Goal: Task Accomplishment & Management: Manage account settings

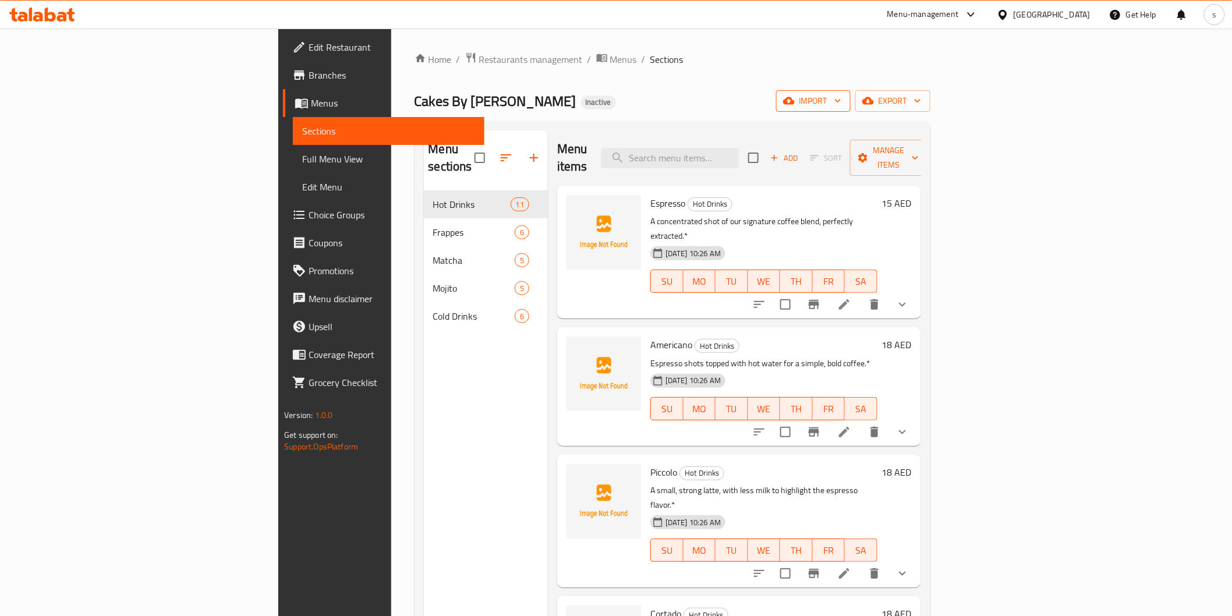
click at [841, 100] on span "import" at bounding box center [813, 101] width 56 height 15
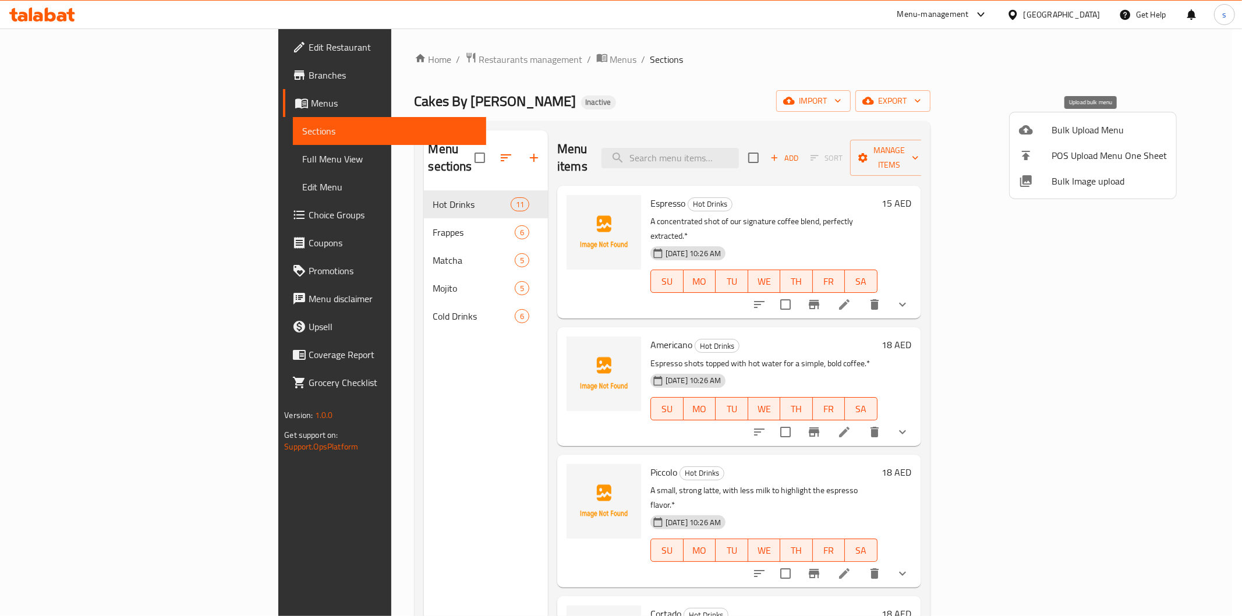
click at [1073, 125] on span "Bulk Upload Menu" at bounding box center [1109, 130] width 115 height 14
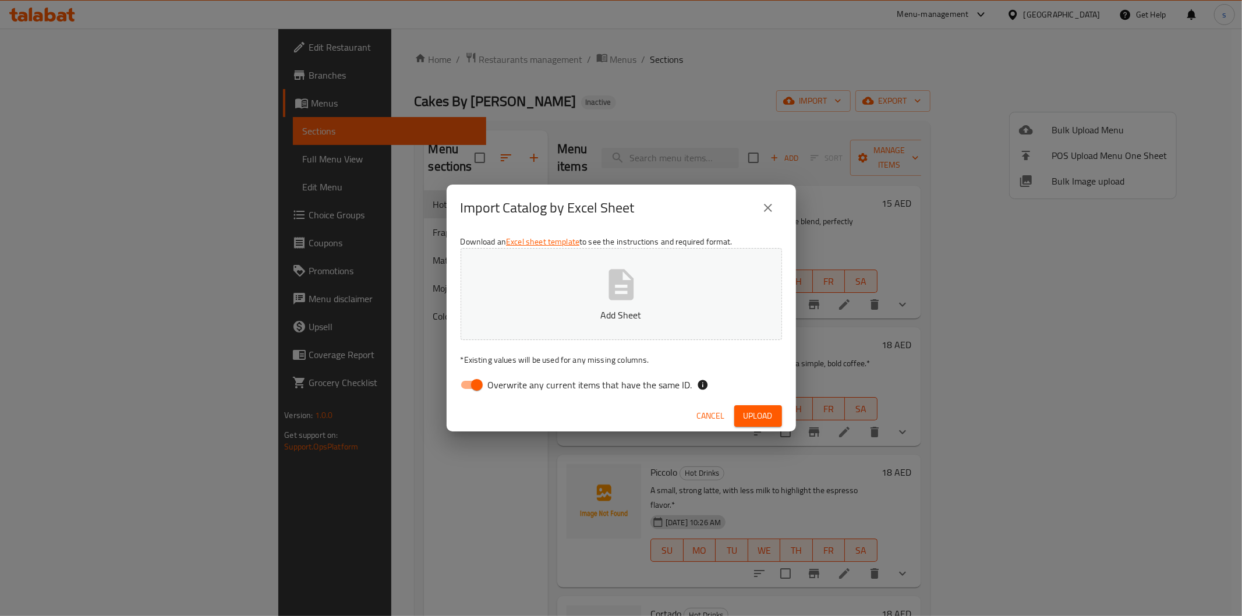
click at [484, 385] on input "Overwrite any current items that have the same ID." at bounding box center [477, 385] width 66 height 22
checkbox input "false"
click at [532, 310] on p "Add Sheet" at bounding box center [621, 315] width 285 height 14
click at [755, 410] on span "Upload" at bounding box center [758, 416] width 29 height 15
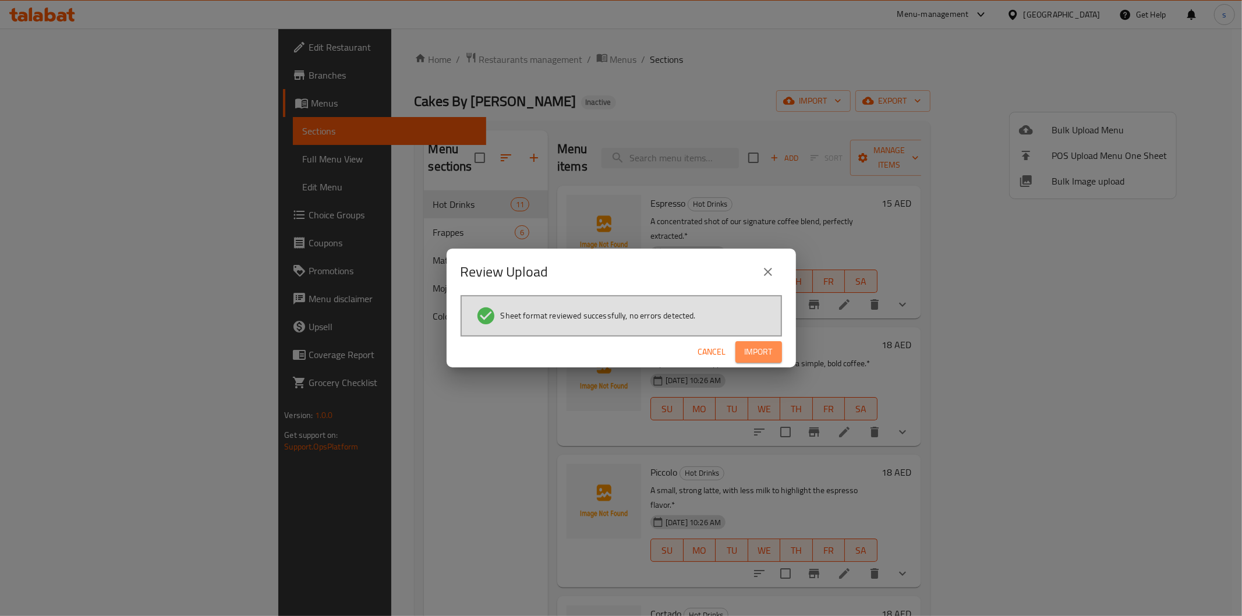
click at [774, 351] on button "Import" at bounding box center [758, 352] width 47 height 22
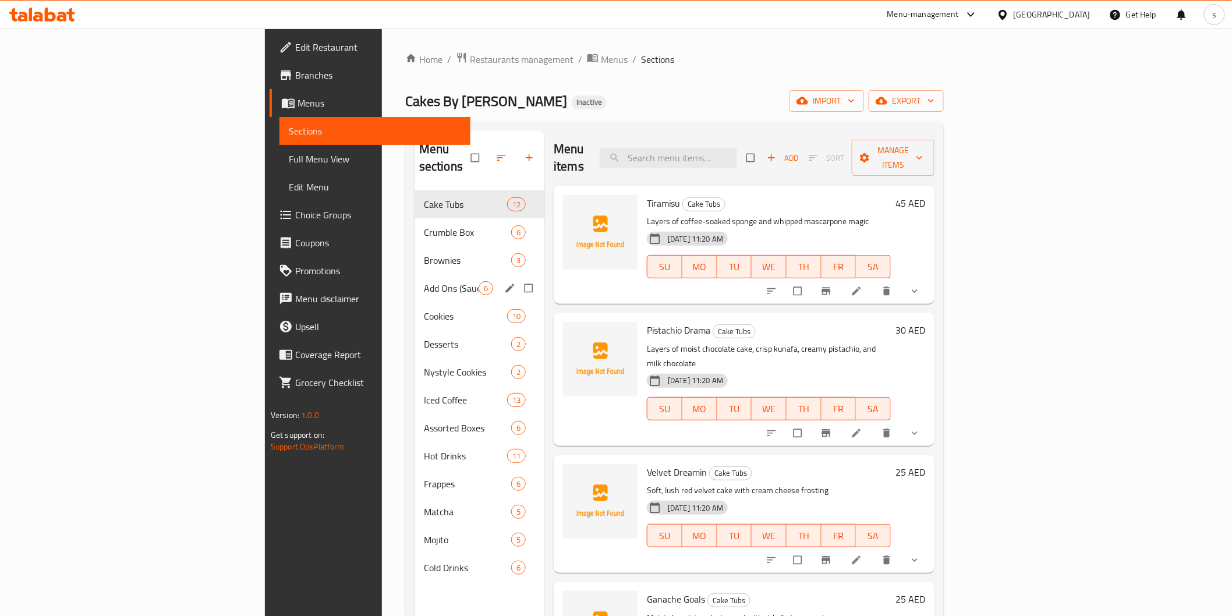
click at [424, 281] on span "Add Ons (Sauce)" at bounding box center [451, 288] width 55 height 14
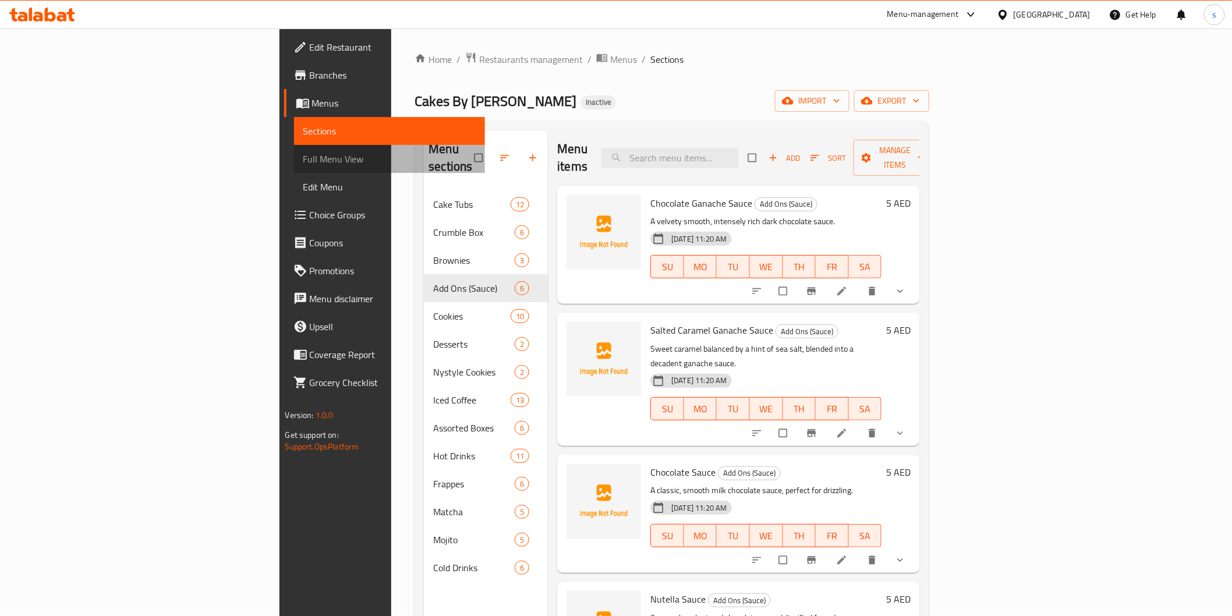
click at [303, 157] on span "Full Menu View" at bounding box center [389, 159] width 172 height 14
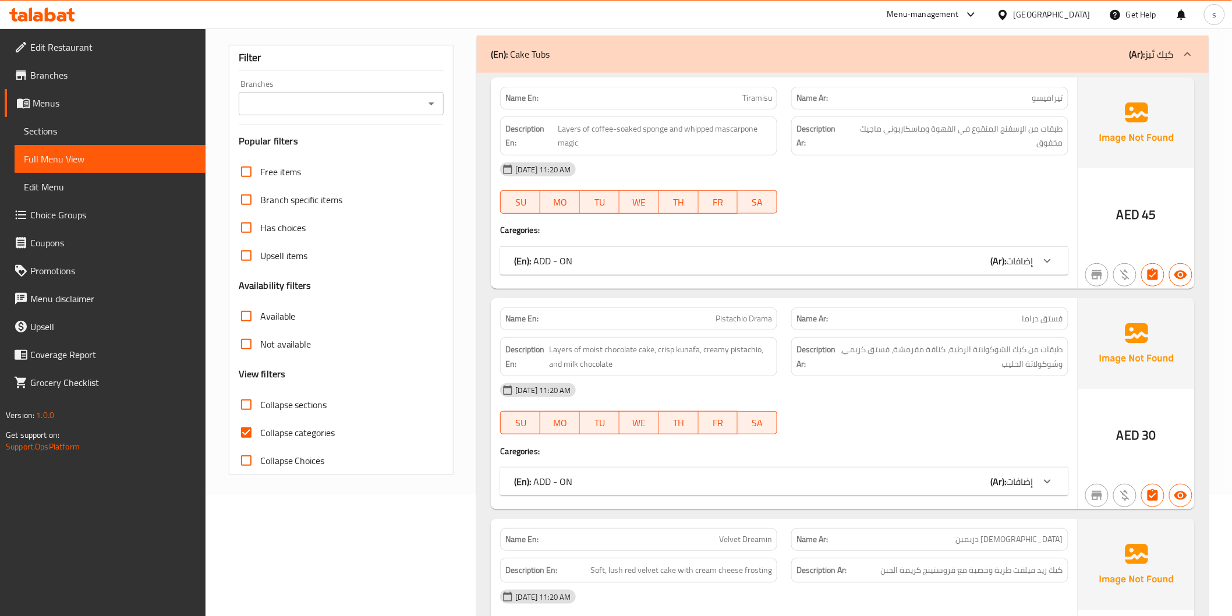
scroll to position [129, 0]
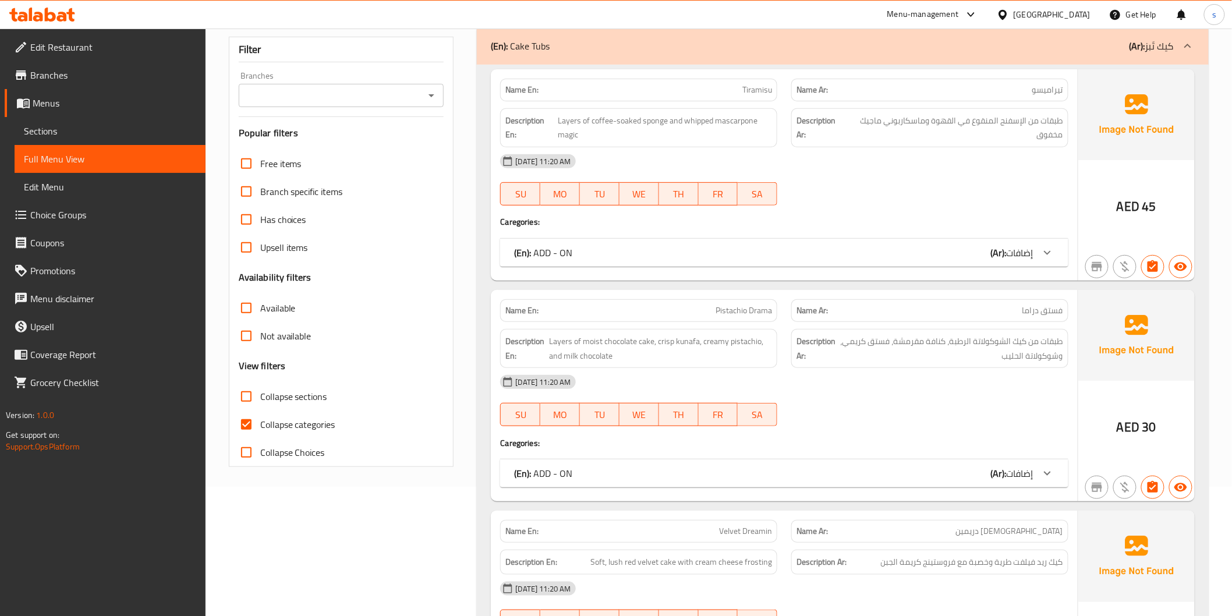
click at [263, 224] on span "Has choices" at bounding box center [283, 220] width 46 height 14
click at [260, 224] on input "Has choices" at bounding box center [246, 220] width 28 height 28
checkbox input "true"
click at [249, 432] on input "Collapse categories" at bounding box center [246, 425] width 28 height 28
checkbox input "false"
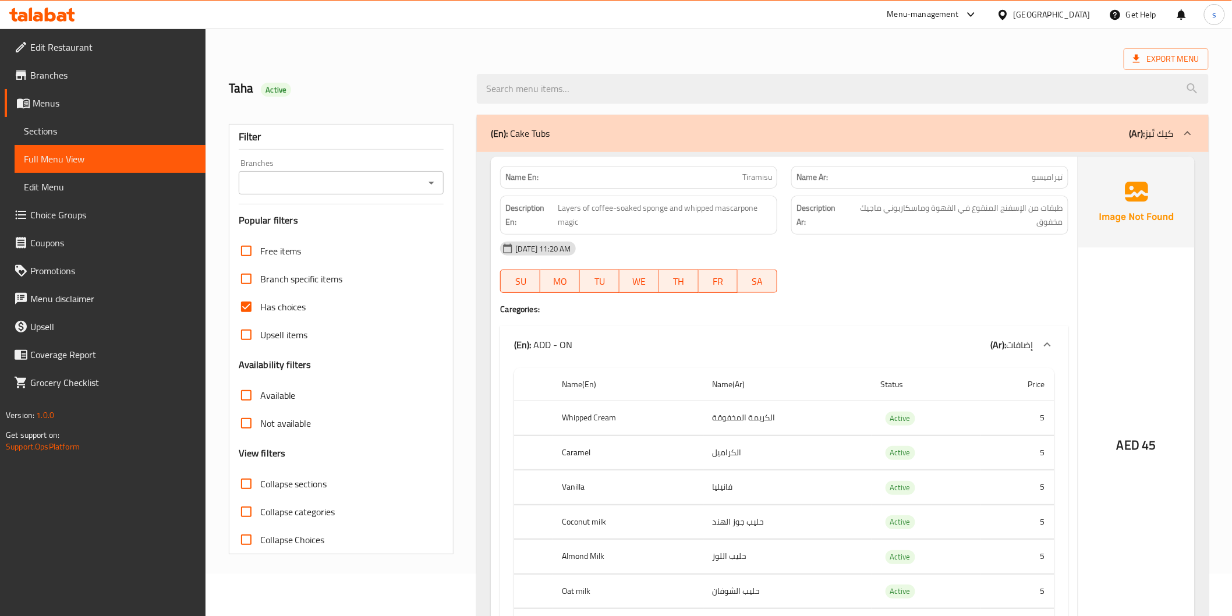
scroll to position [65, 0]
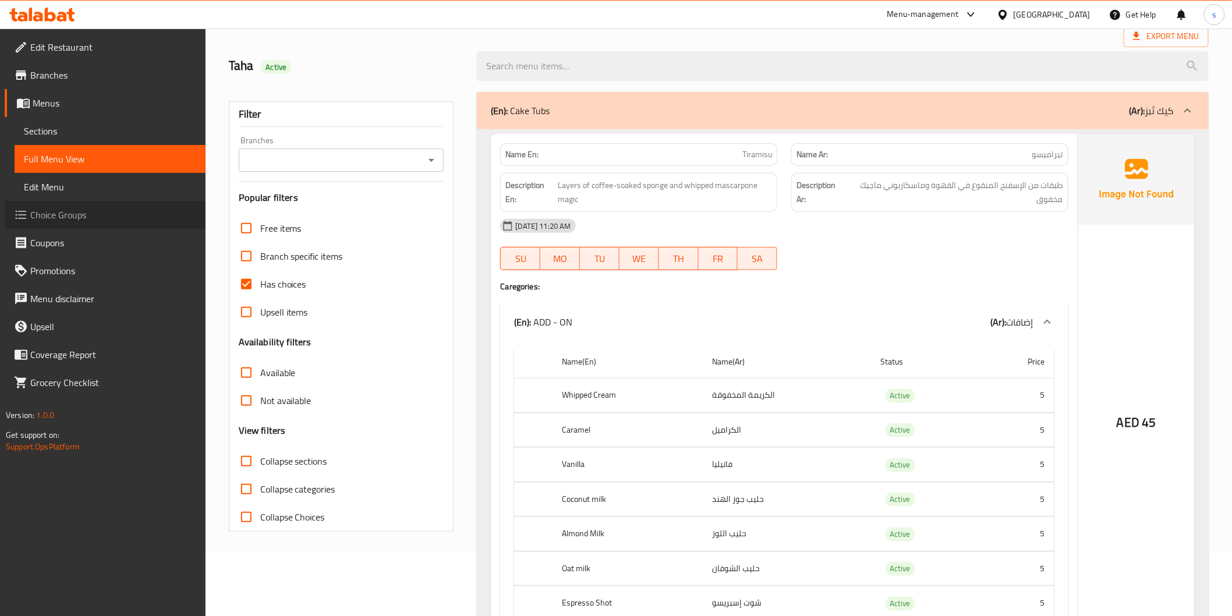
click at [105, 205] on link "Choice Groups" at bounding box center [105, 215] width 201 height 28
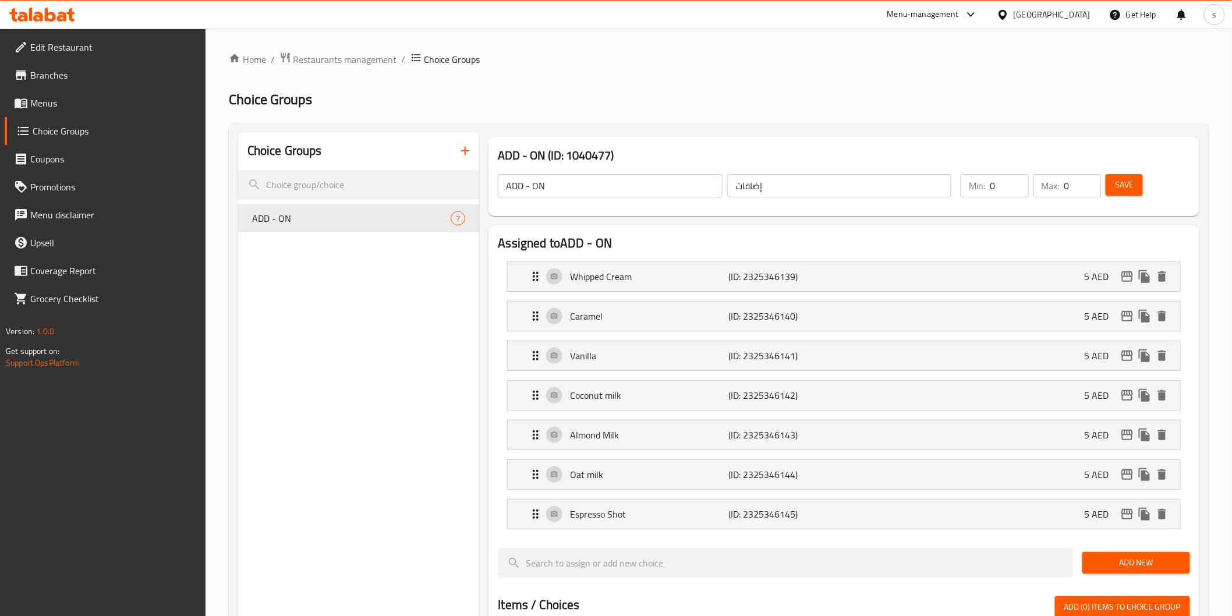
click at [62, 83] on link "Branches" at bounding box center [105, 75] width 201 height 28
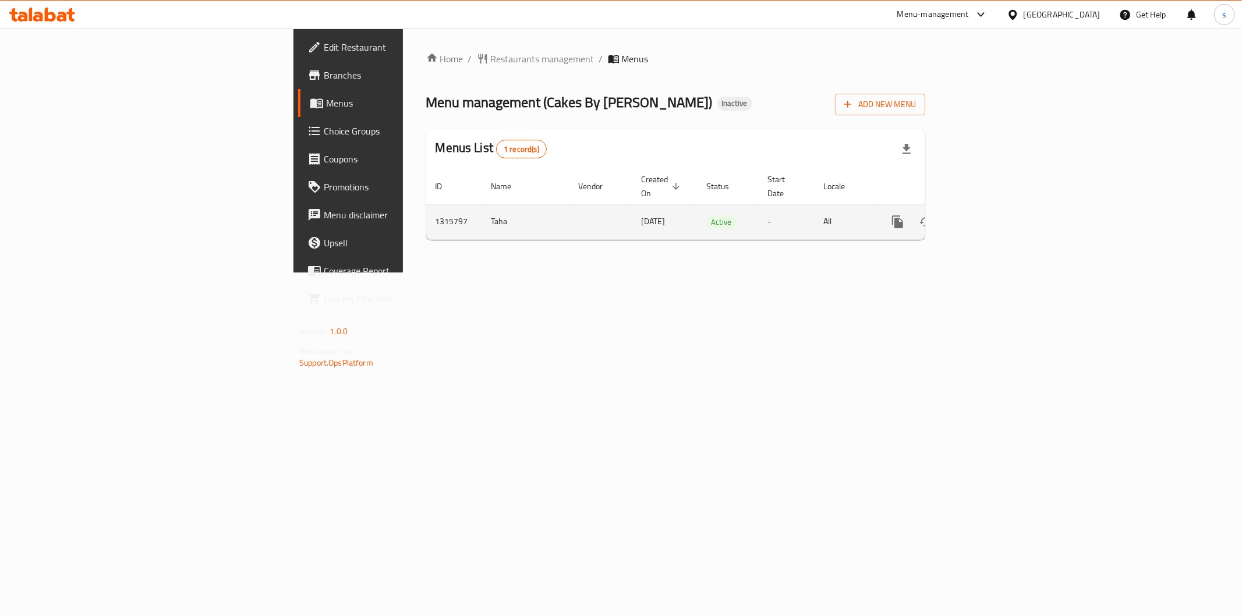
click at [987, 217] on icon "enhanced table" at bounding box center [981, 222] width 10 height 10
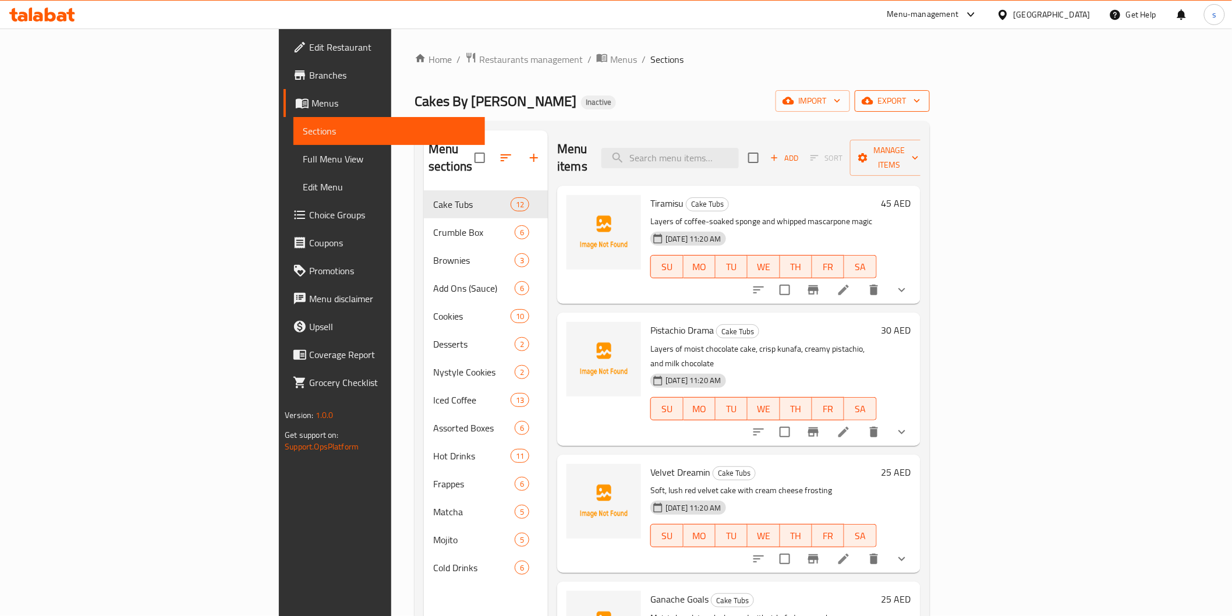
click at [930, 92] on button "export" at bounding box center [892, 101] width 75 height 22
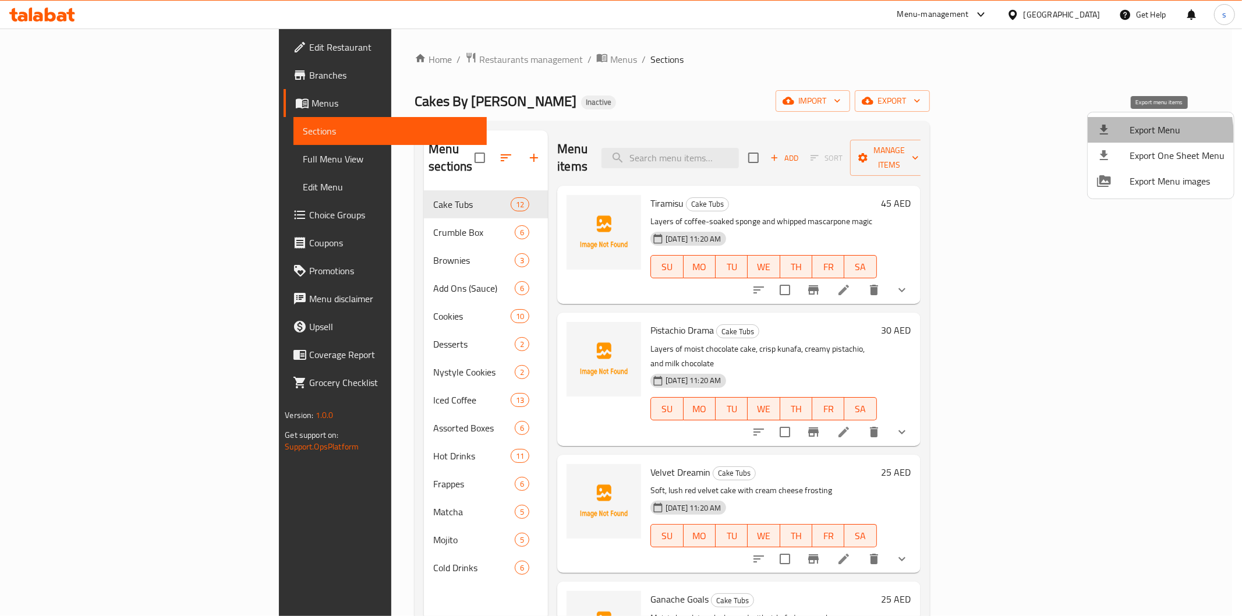
click at [1133, 135] on span "Export Menu" at bounding box center [1177, 130] width 95 height 14
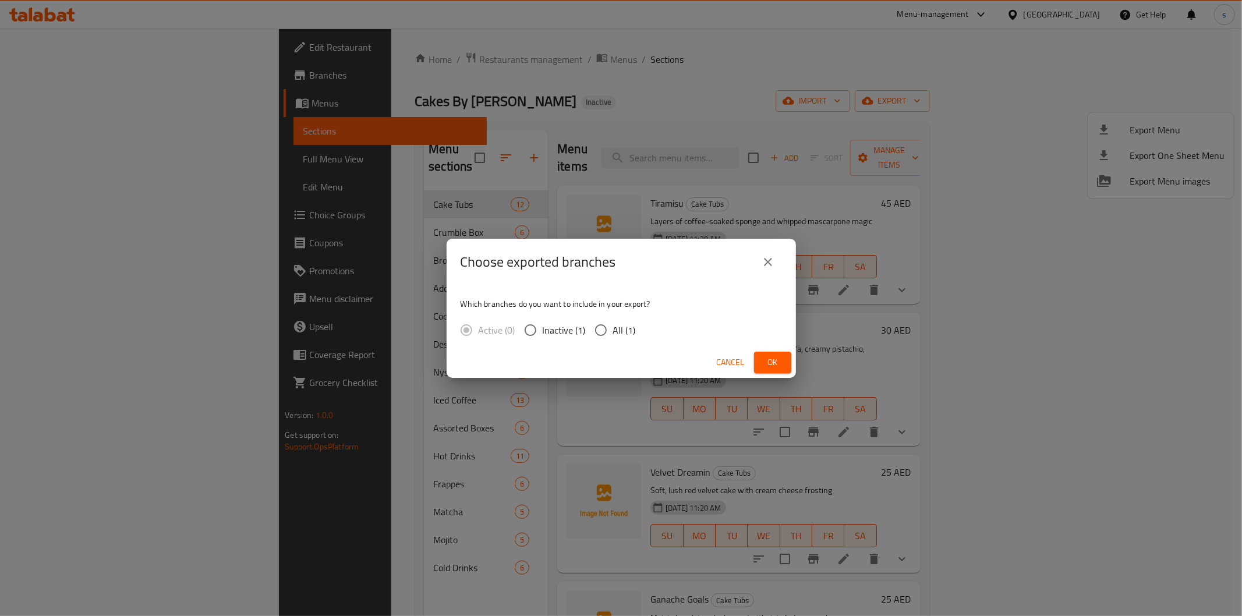
click at [599, 330] on input "All (1)" at bounding box center [601, 330] width 24 height 24
radio input "true"
click at [772, 358] on span "Ok" at bounding box center [772, 362] width 19 height 15
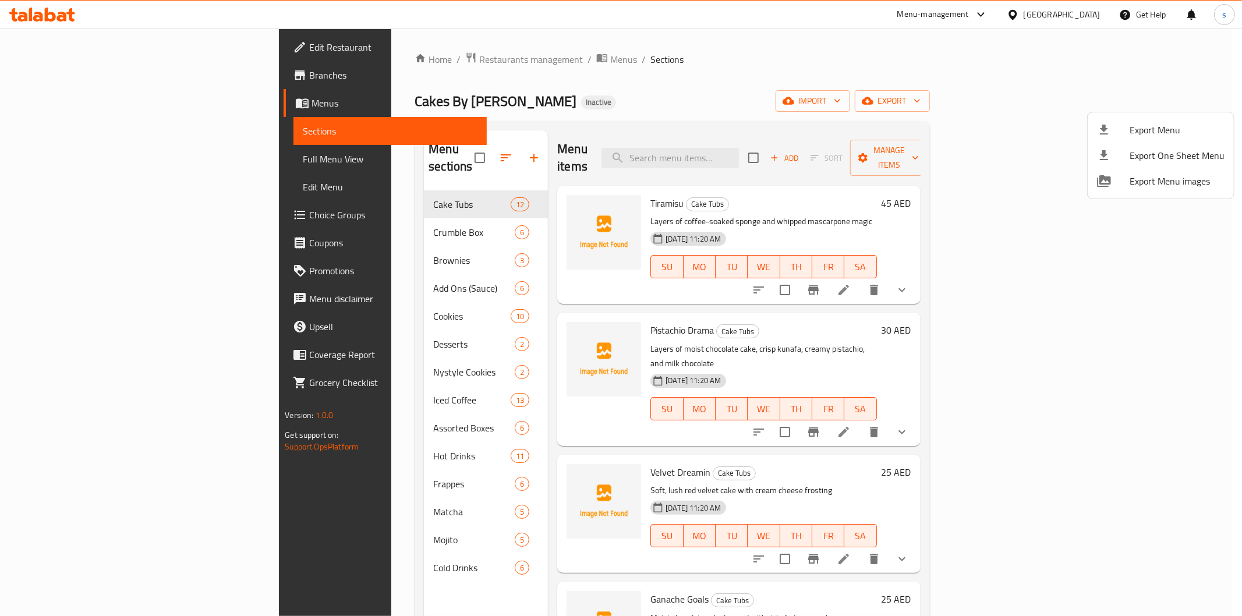
click at [854, 79] on div at bounding box center [621, 308] width 1242 height 616
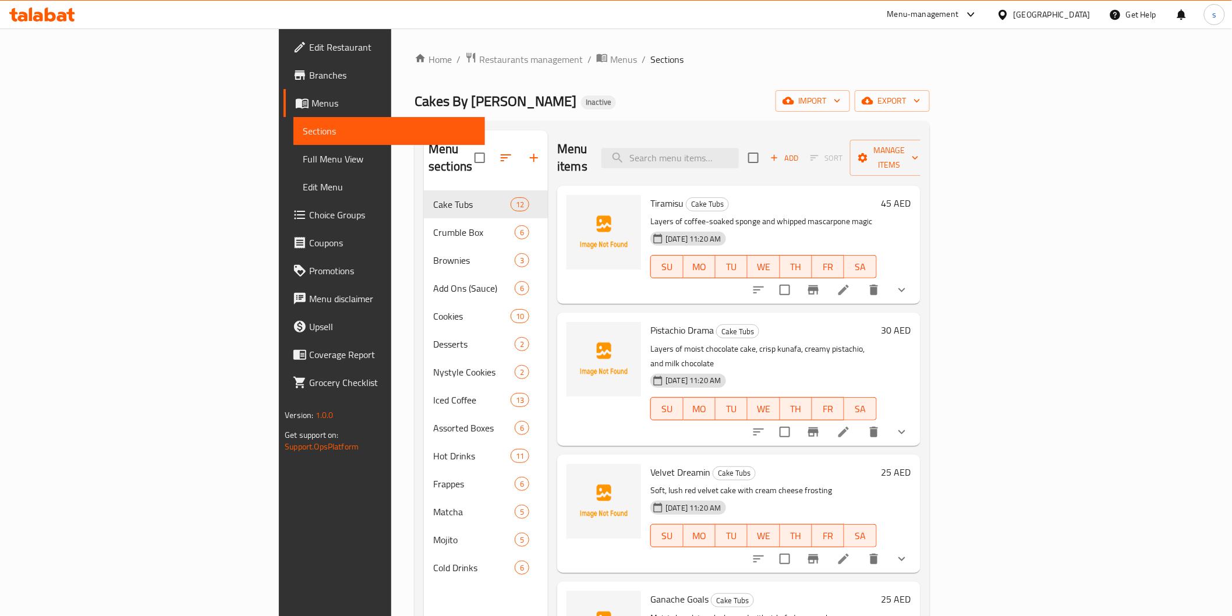
click at [303, 161] on span "Full Menu View" at bounding box center [389, 159] width 172 height 14
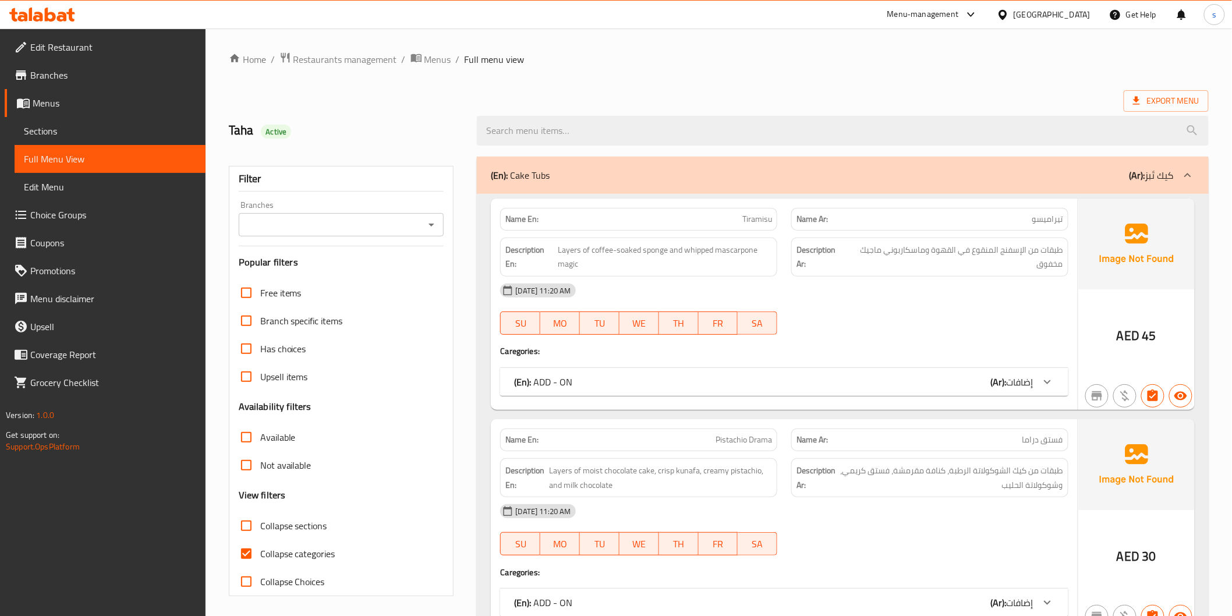
scroll to position [129, 0]
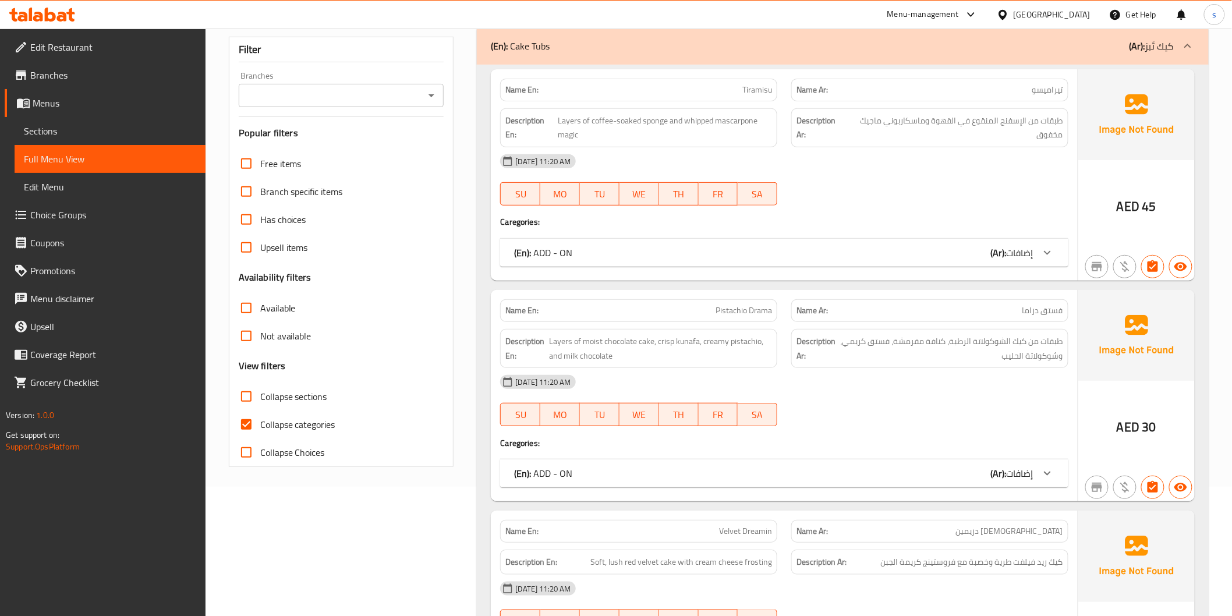
click at [249, 422] on input "Collapse categories" at bounding box center [246, 425] width 28 height 28
checkbox input "false"
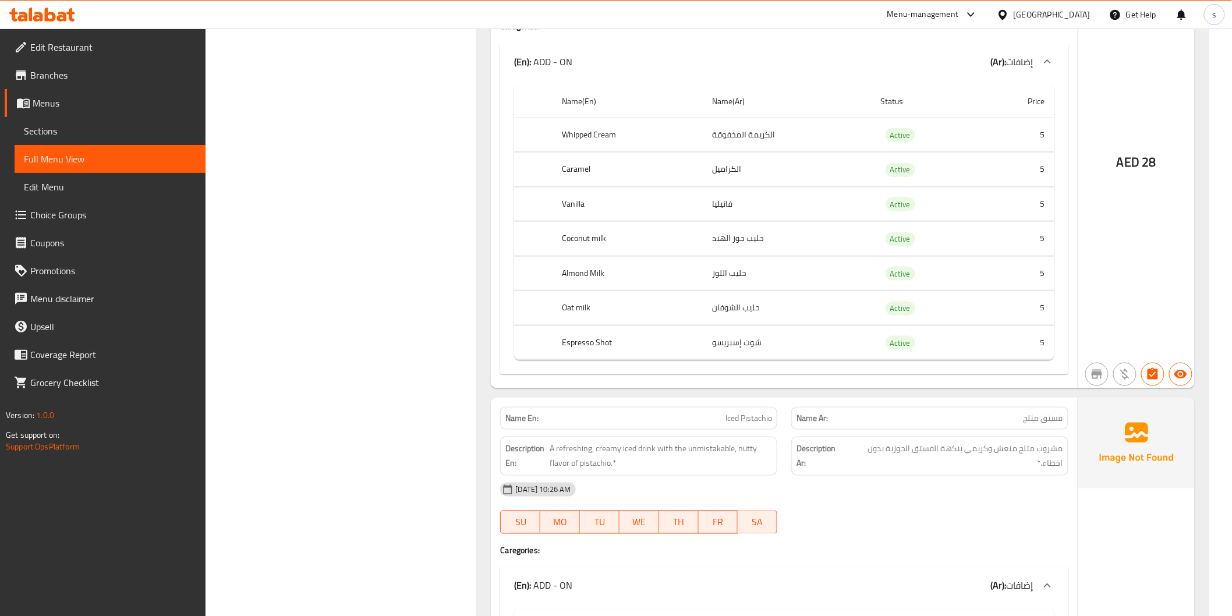
scroll to position [39038, 0]
